Goal: Information Seeking & Learning: Learn about a topic

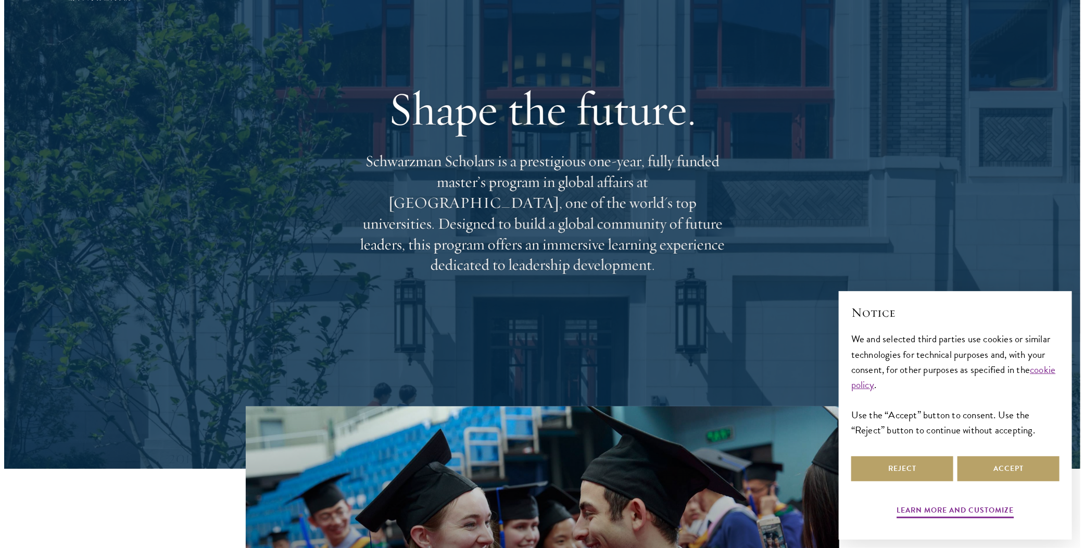
scroll to position [104, 0]
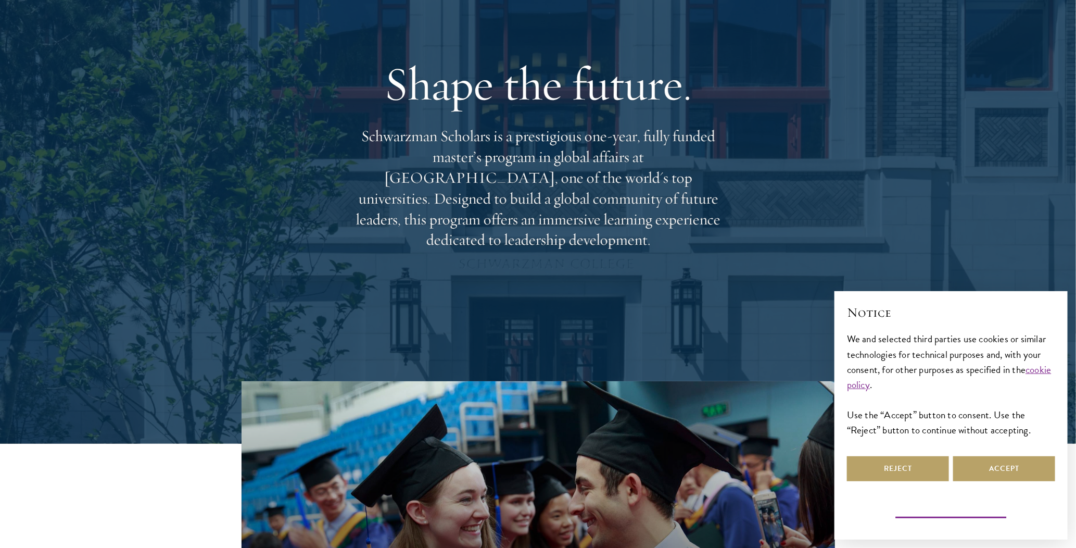
click at [948, 510] on button "Learn more and customize" at bounding box center [951, 511] width 117 height 16
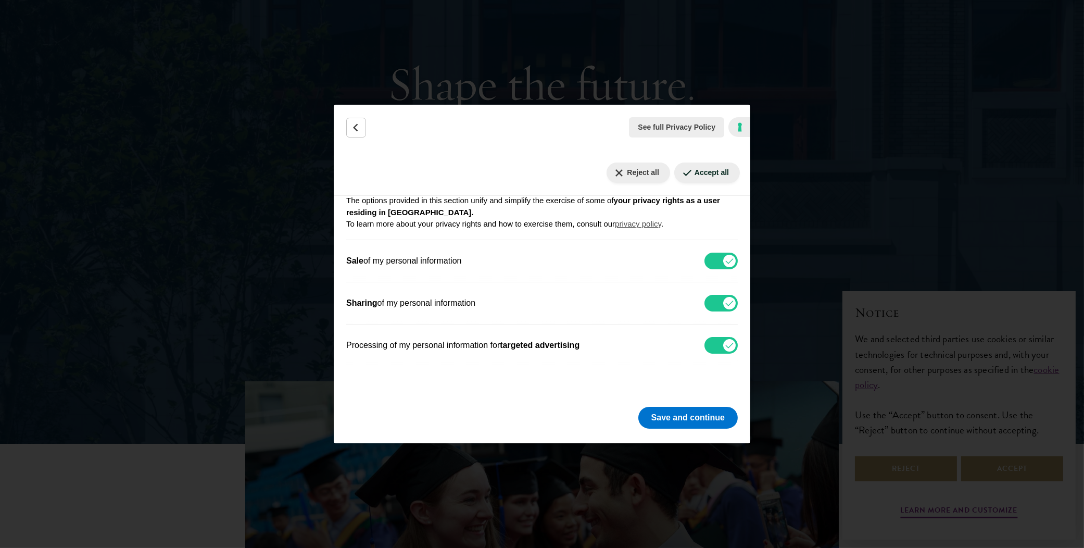
scroll to position [156, 0]
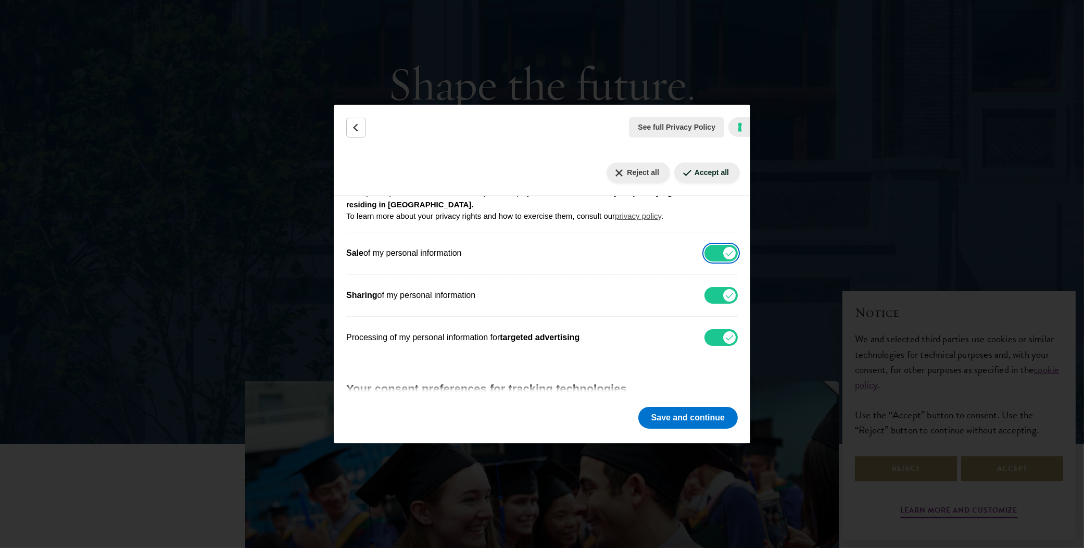
click at [706, 247] on input "Sale of my personal information" at bounding box center [720, 253] width 33 height 17
checkbox input "false"
click at [704, 289] on input "Sharing of my personal information" at bounding box center [720, 295] width 33 height 17
checkbox input "false"
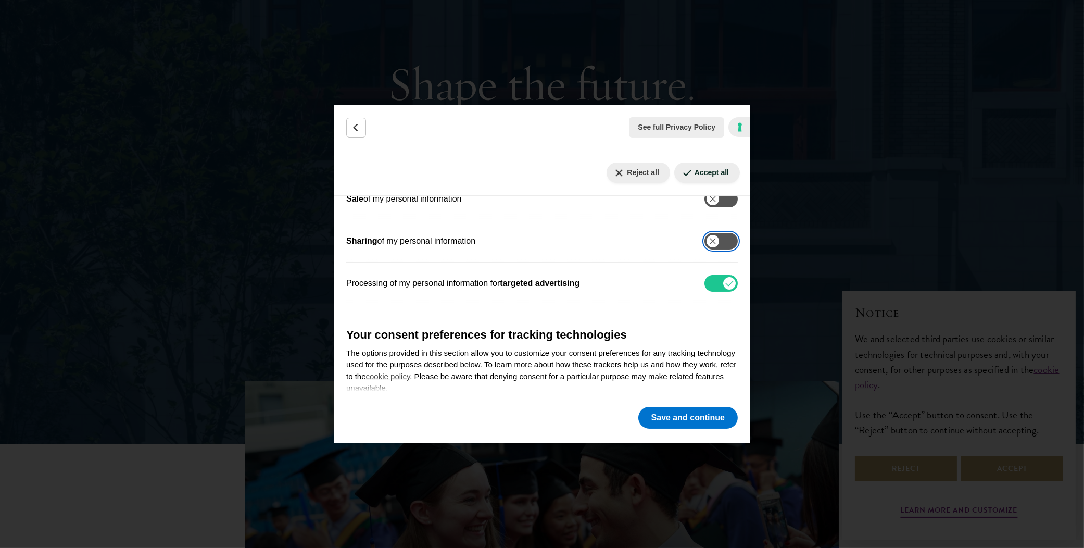
scroll to position [208, 0]
click at [704, 283] on input "Processing of my personal information for targeted advertising" at bounding box center [720, 285] width 33 height 17
checkbox input "false"
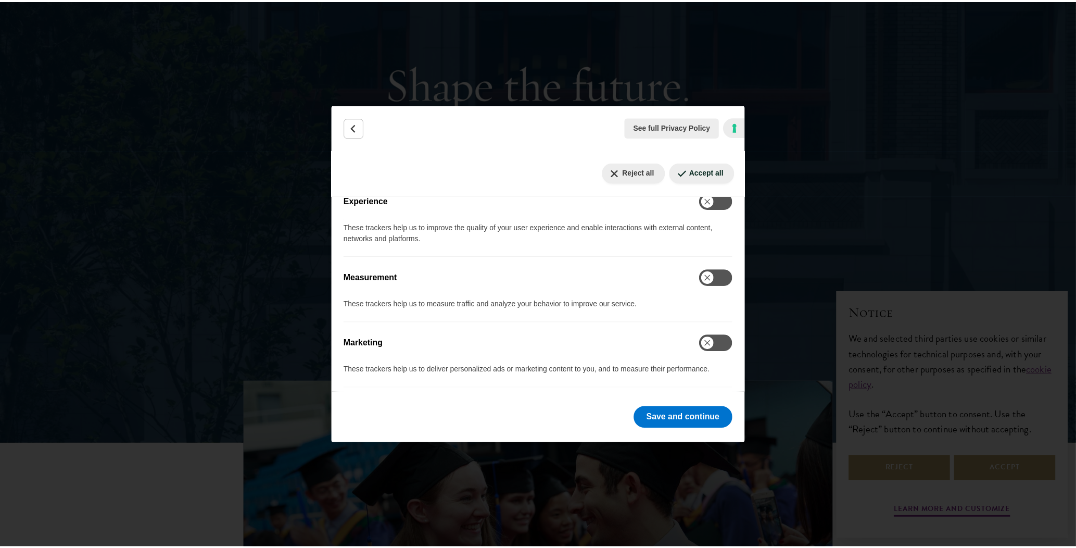
scroll to position [590, 0]
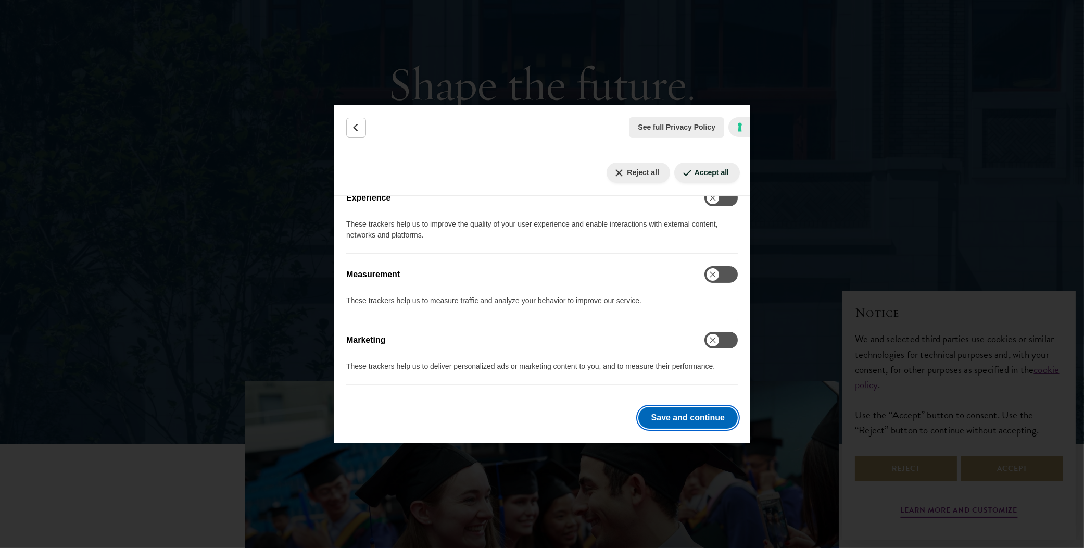
click at [689, 413] on button "Save and continue" at bounding box center [687, 418] width 99 height 22
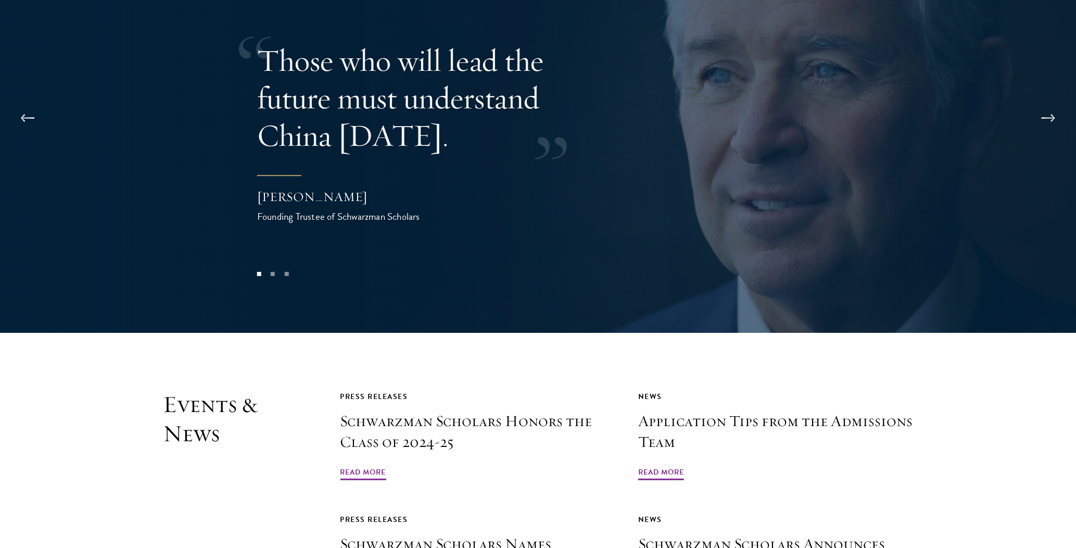
scroll to position [2394, 0]
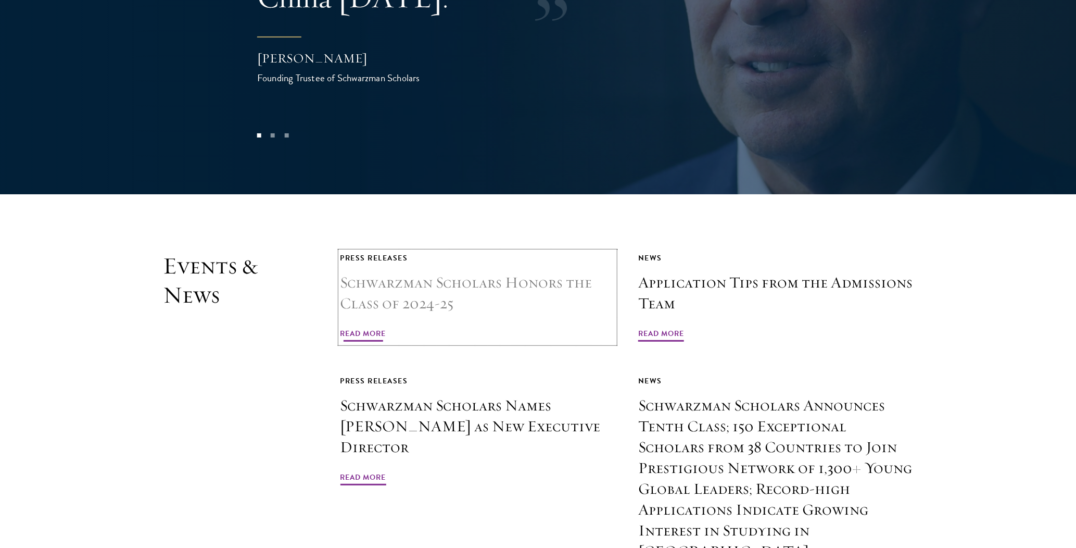
click at [430, 272] on h3 "Schwarzman Scholars Honors the Class of 2024-25" at bounding box center [477, 293] width 275 height 42
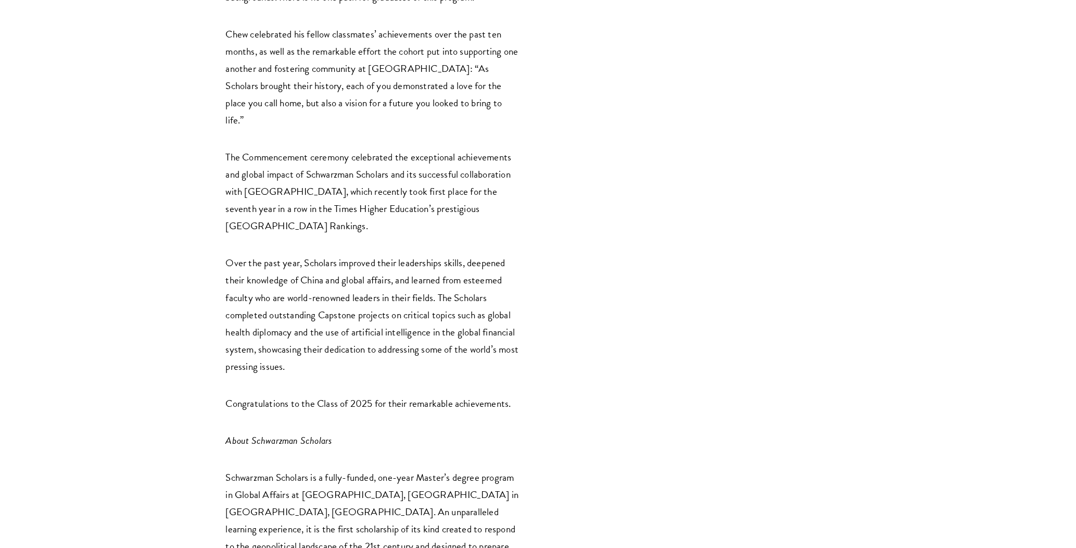
scroll to position [1510, 0]
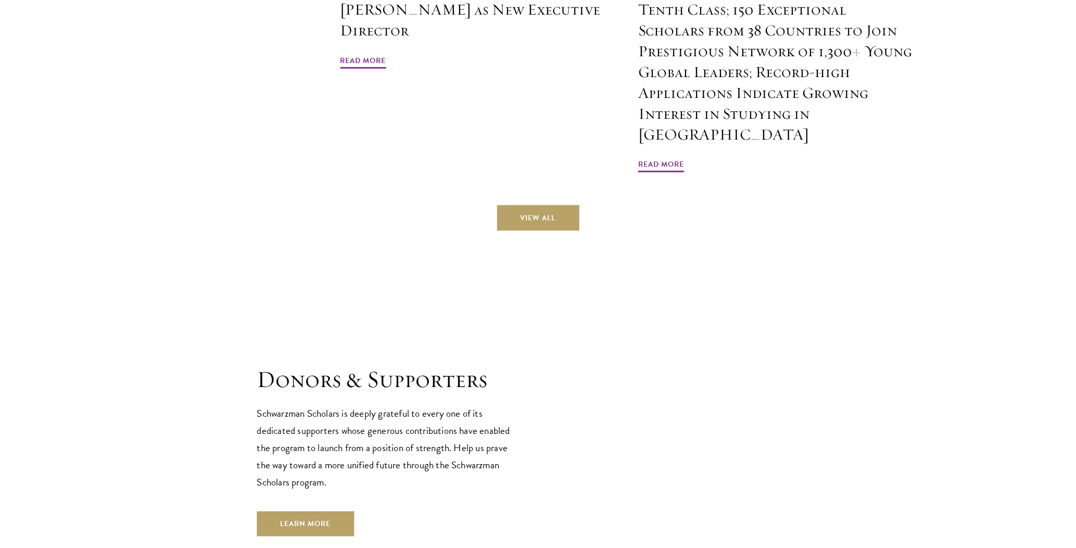
scroll to position [3118, 0]
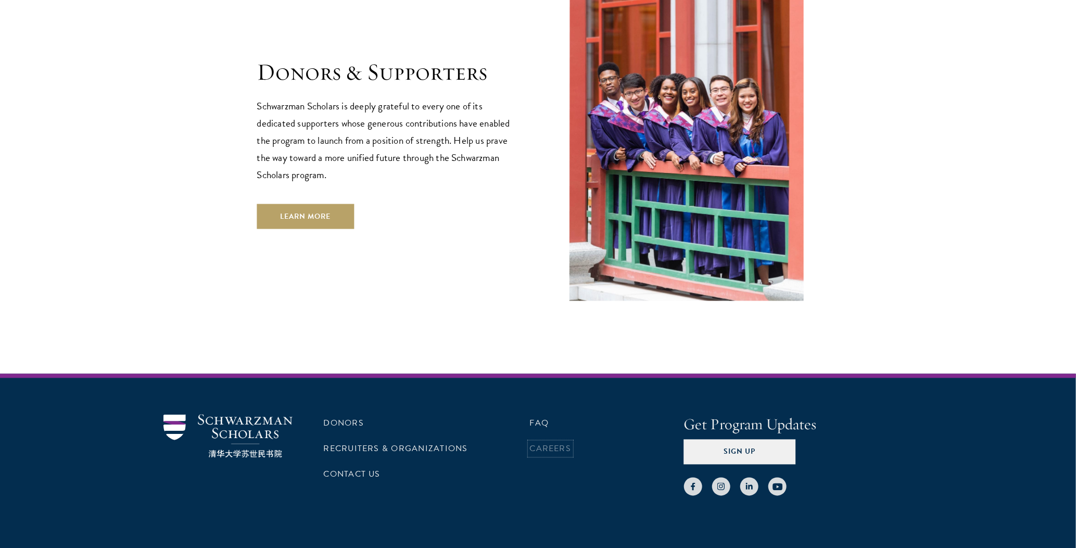
click at [555, 442] on link "Careers" at bounding box center [551, 448] width 42 height 12
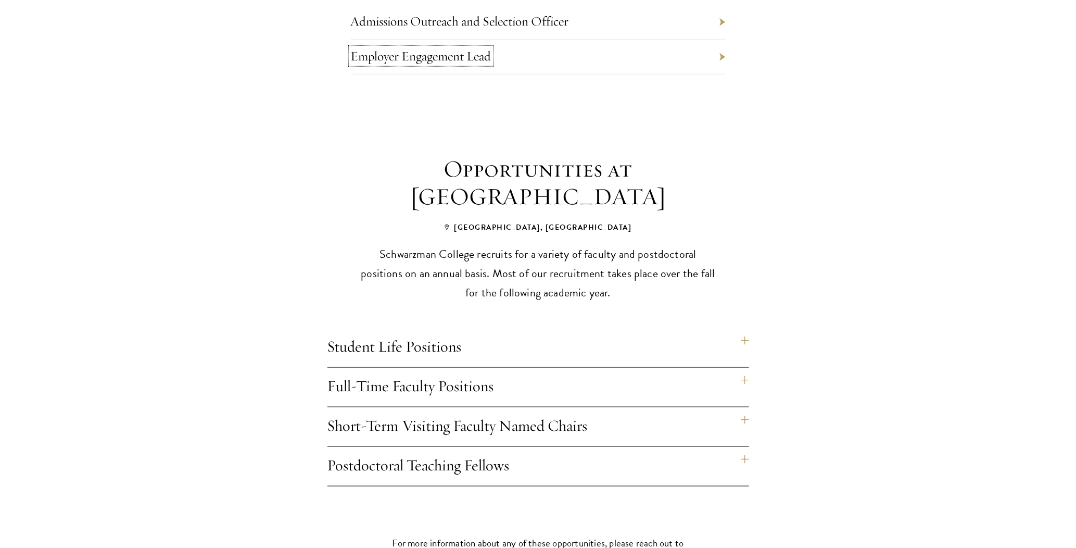
scroll to position [677, 0]
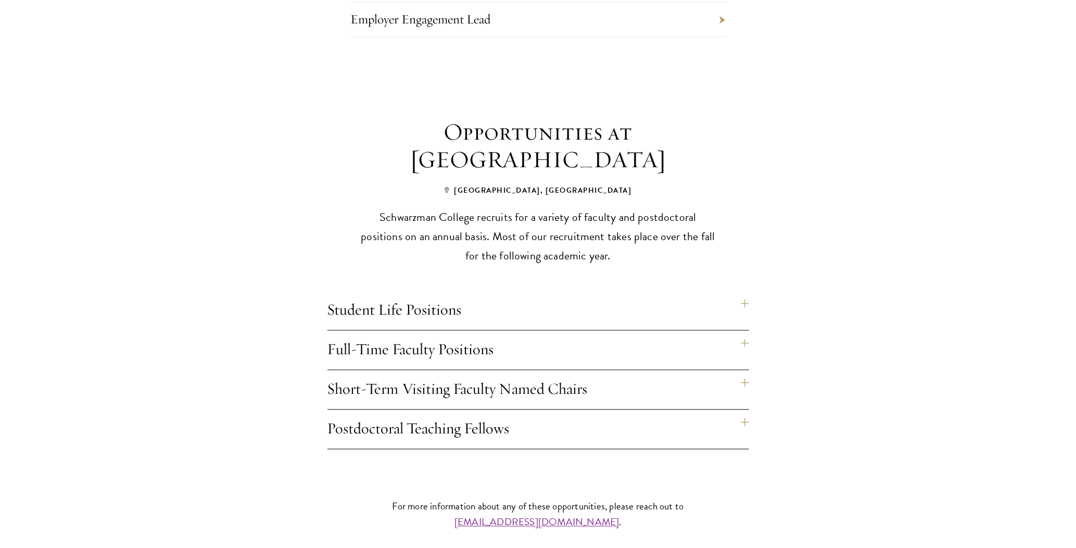
click at [746, 291] on h4 "Student Life Positions" at bounding box center [538, 310] width 422 height 39
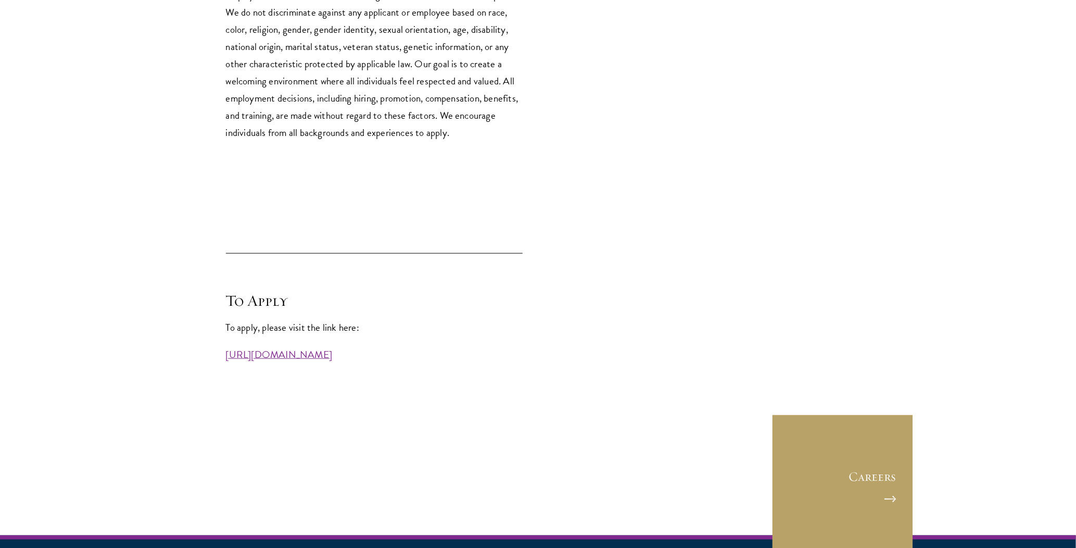
scroll to position [2863, 0]
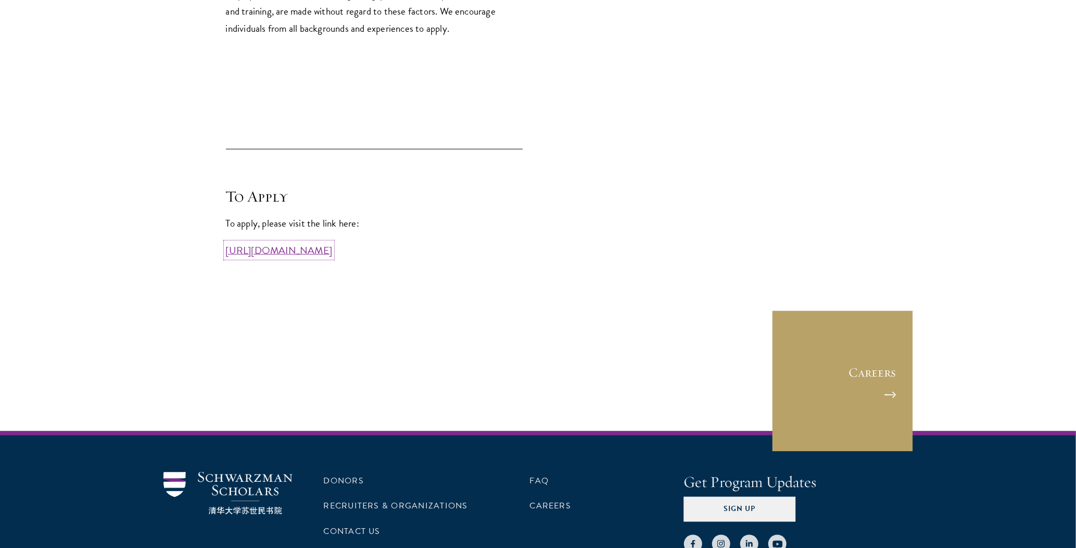
click at [333, 248] on link "https://workforcenow.adp.com/mascsr/default/mdf/recruitment/recruitment.html?ci…" at bounding box center [279, 250] width 107 height 15
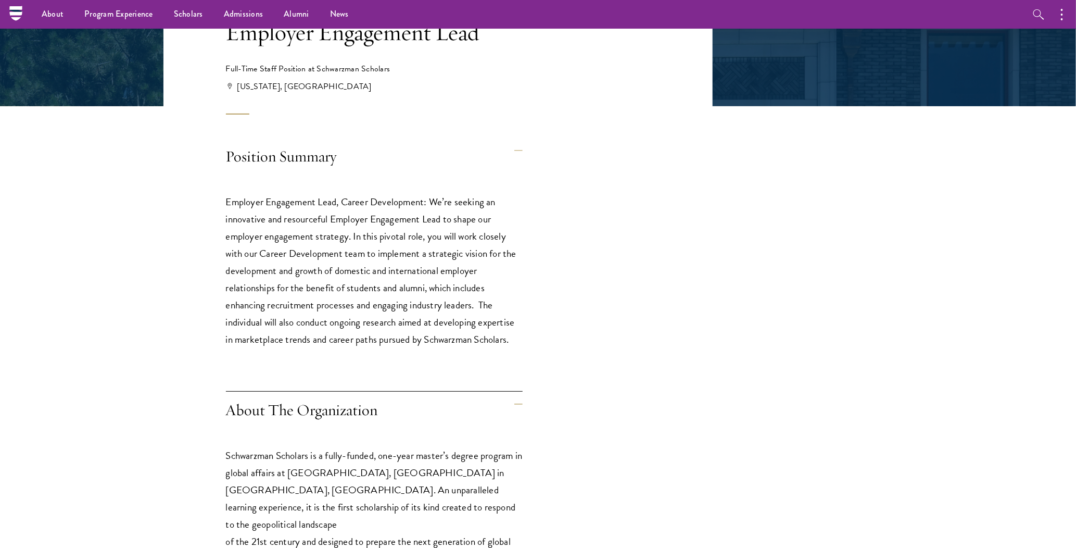
scroll to position [75, 0]
